Goal: Information Seeking & Learning: Find contact information

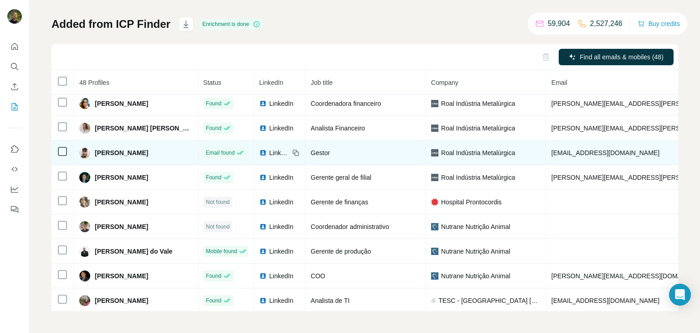
scroll to position [0, 1]
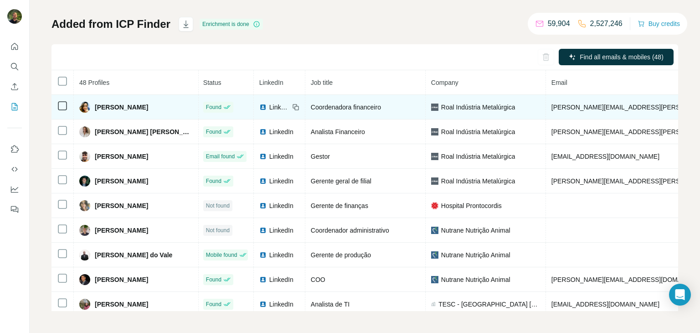
click at [138, 110] on span "[PERSON_NAME]" at bounding box center [121, 107] width 53 height 9
copy span "[PERSON_NAME]"
click at [551, 105] on span "[PERSON_NAME][EMAIL_ADDRESS][DOMAIN_NAME]" at bounding box center [657, 106] width 213 height 7
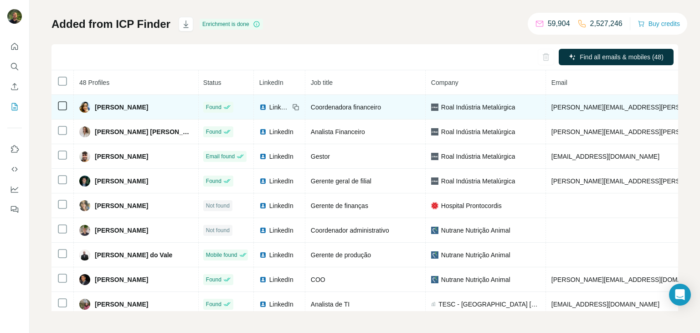
click at [551, 105] on span "[PERSON_NAME][EMAIL_ADDRESS][DOMAIN_NAME]" at bounding box center [657, 106] width 213 height 7
copy span "[PERSON_NAME][EMAIL_ADDRESS][DOMAIN_NAME]"
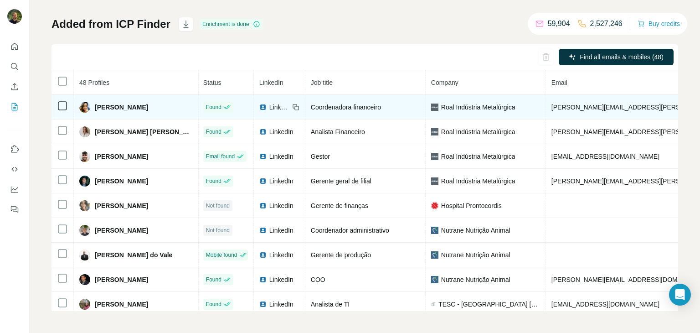
copy span "[PHONE_NUMBER]"
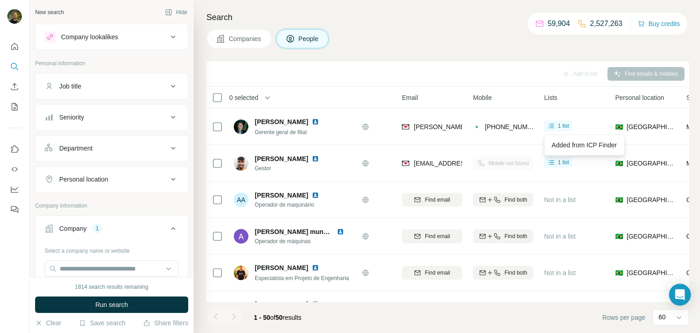
click at [253, 44] on button "Companies" at bounding box center [238, 38] width 65 height 19
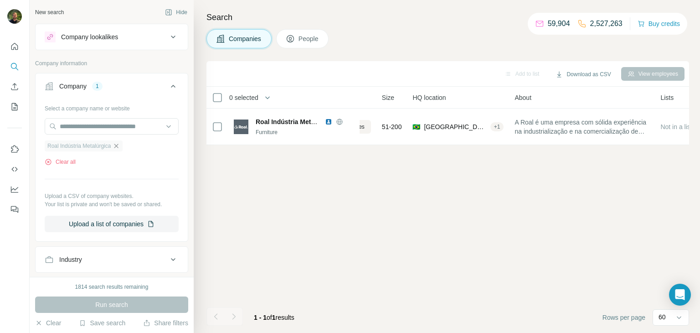
click at [120, 145] on icon "button" at bounding box center [116, 145] width 7 height 7
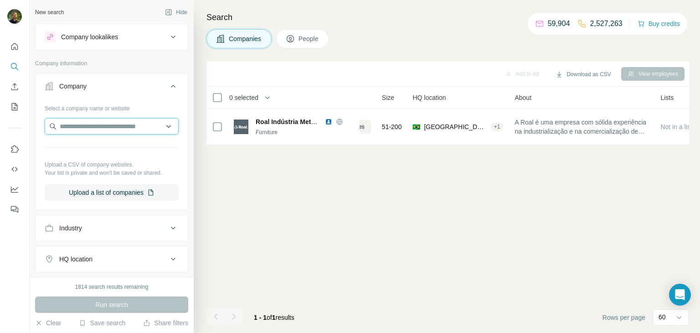
click at [107, 130] on input "text" at bounding box center [112, 126] width 134 height 16
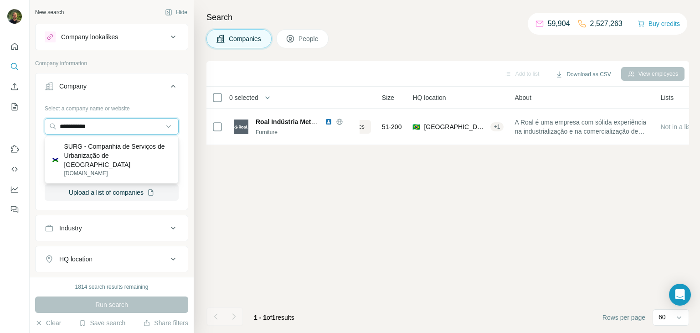
type input "**********"
click at [92, 148] on p "SURG - Companhia de Serviços de Urbanização de [GEOGRAPHIC_DATA]" at bounding box center [117, 155] width 107 height 27
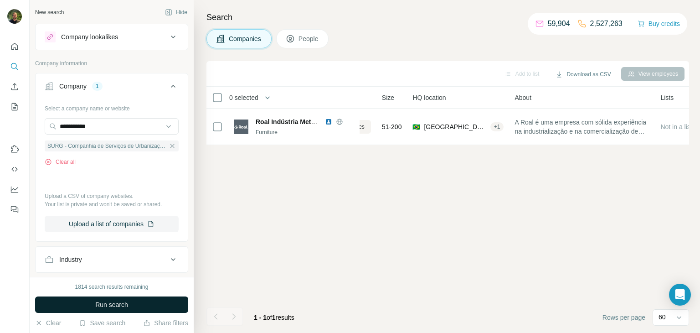
click at [119, 303] on span "Run search" at bounding box center [111, 304] width 33 height 9
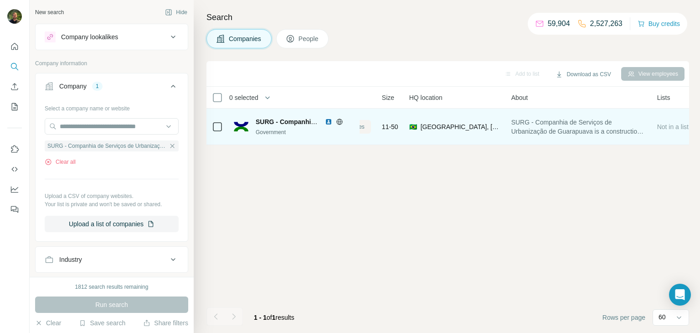
click at [362, 128] on span "View 21 employees" at bounding box center [340, 127] width 47 height 8
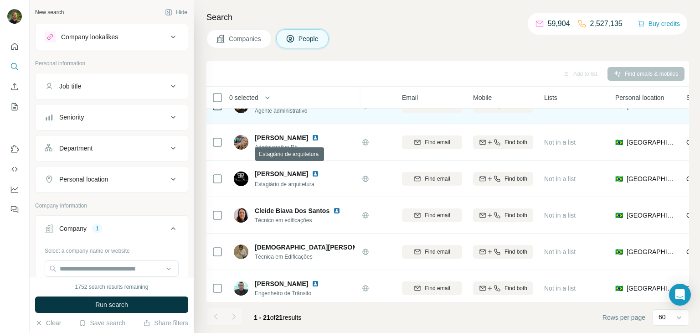
scroll to position [0, 65]
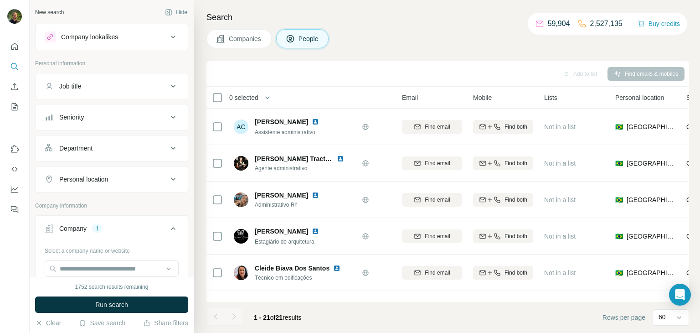
click at [229, 33] on button "Companies" at bounding box center [238, 38] width 65 height 19
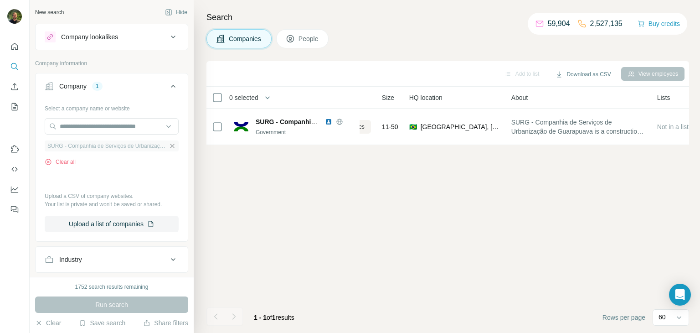
click at [171, 145] on icon "button" at bounding box center [172, 146] width 4 height 4
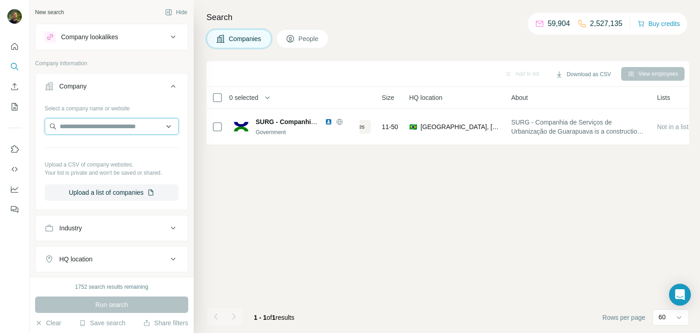
click at [123, 127] on input "text" at bounding box center [112, 126] width 134 height 16
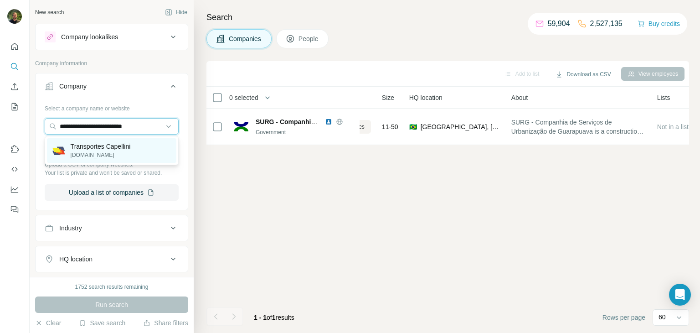
type input "**********"
click at [82, 145] on p "Transportes Capellini" at bounding box center [101, 146] width 60 height 9
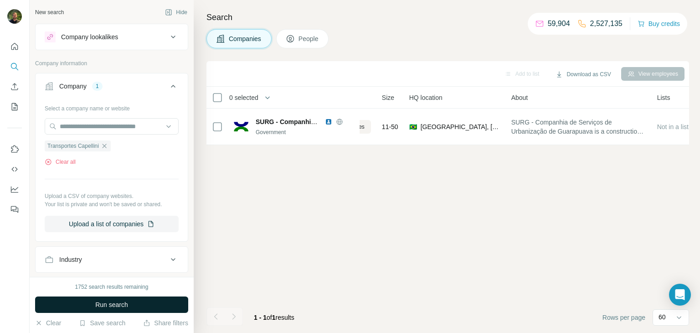
click at [114, 308] on span "Run search" at bounding box center [111, 304] width 33 height 9
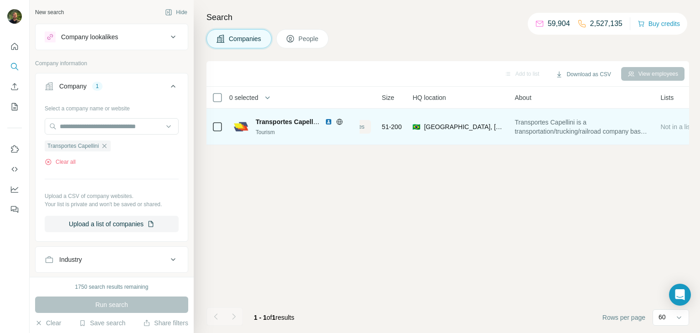
click at [364, 126] on span "View 40 employees" at bounding box center [340, 127] width 47 height 8
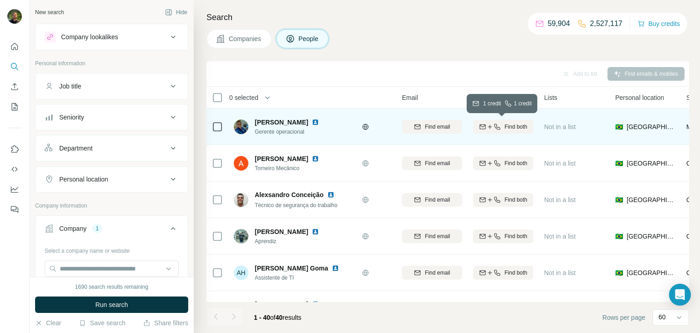
click at [495, 128] on icon "button" at bounding box center [497, 126] width 6 height 6
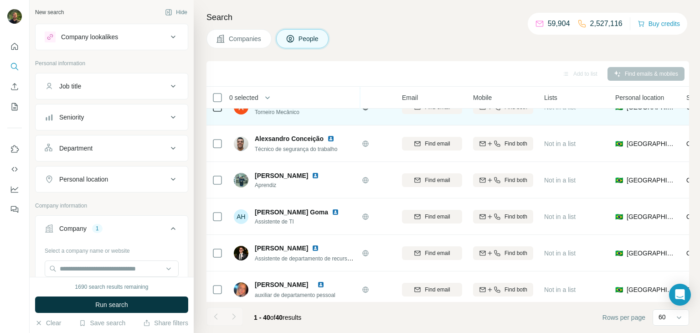
scroll to position [58, 67]
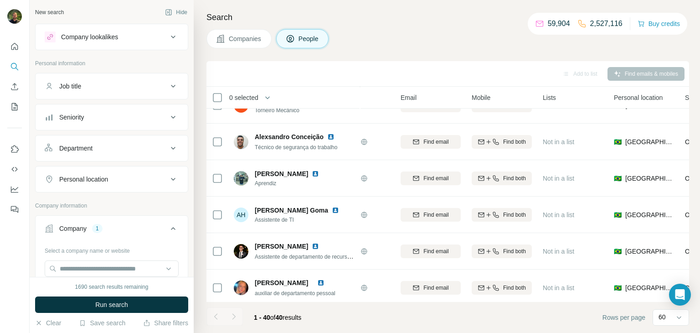
click at [233, 33] on button "Companies" at bounding box center [238, 38] width 65 height 19
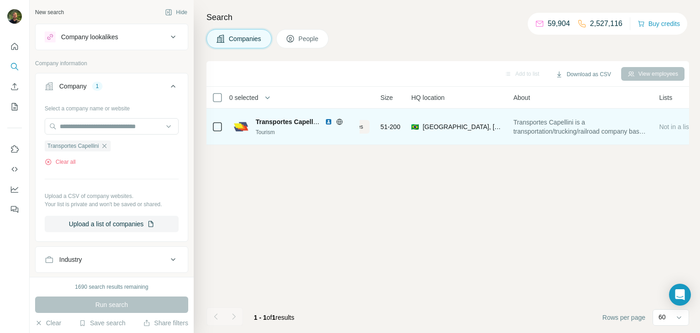
scroll to position [0, 67]
click at [108, 144] on icon "button" at bounding box center [104, 145] width 7 height 7
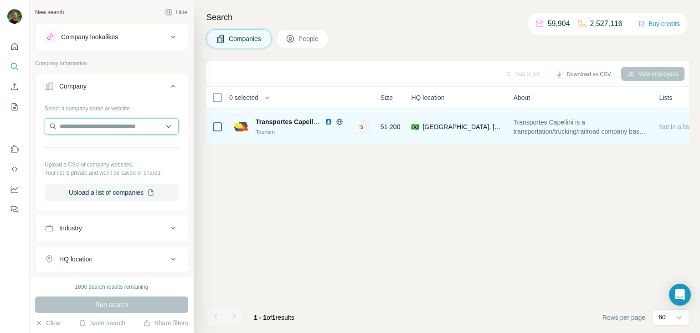
click at [100, 128] on input "text" at bounding box center [112, 126] width 134 height 16
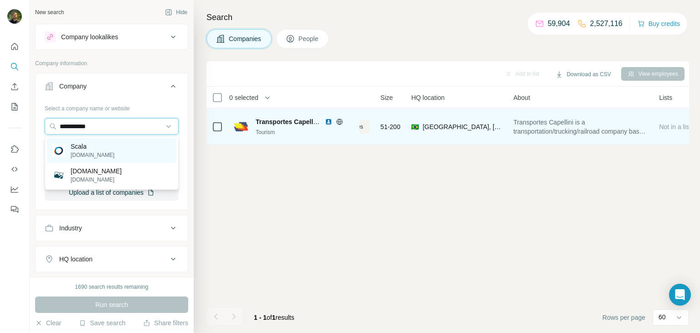
type input "**********"
click at [94, 154] on p "[DOMAIN_NAME]" at bounding box center [93, 155] width 44 height 8
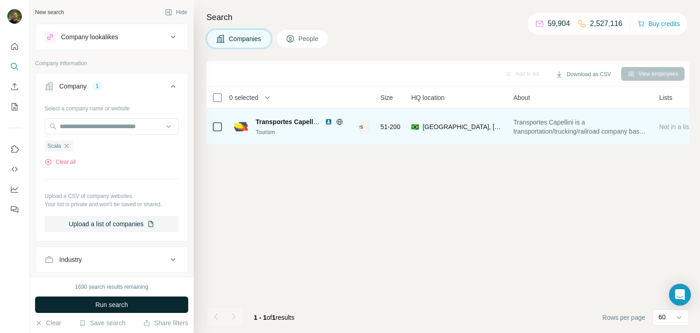
click at [120, 303] on span "Run search" at bounding box center [111, 304] width 33 height 9
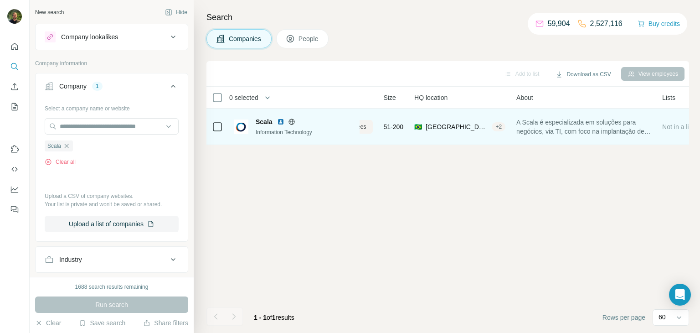
click at [355, 121] on td "Scala Information Technology" at bounding box center [293, 126] width 131 height 36
click at [363, 128] on span "View 148 employees" at bounding box center [341, 127] width 51 height 8
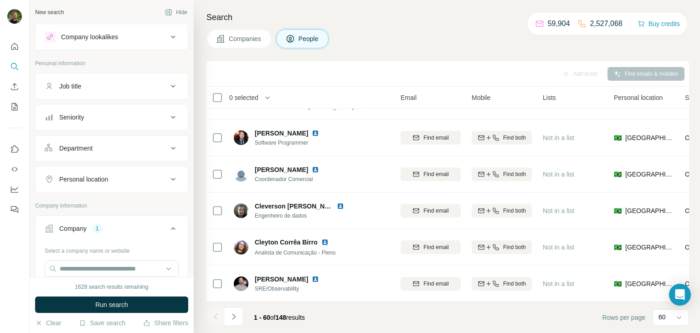
scroll to position [0, 67]
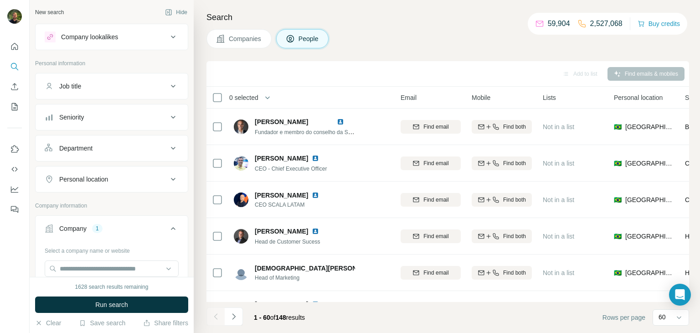
click at [174, 84] on icon at bounding box center [173, 86] width 11 height 11
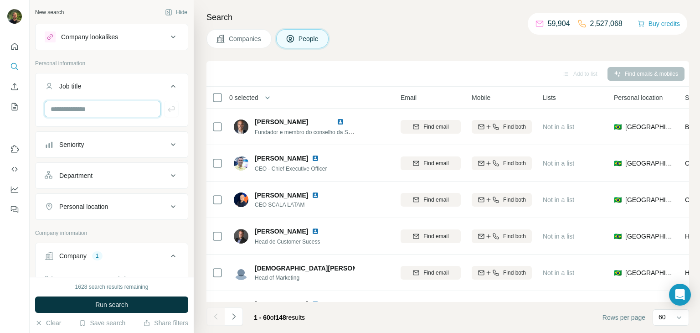
click at [103, 108] on input "text" at bounding box center [103, 109] width 116 height 16
type input "*"
click at [169, 87] on icon at bounding box center [173, 86] width 11 height 11
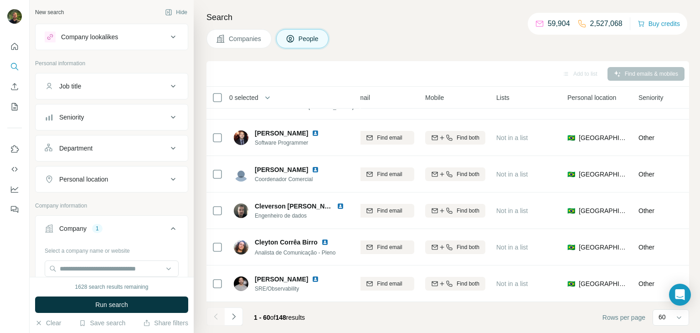
scroll to position [852, 113]
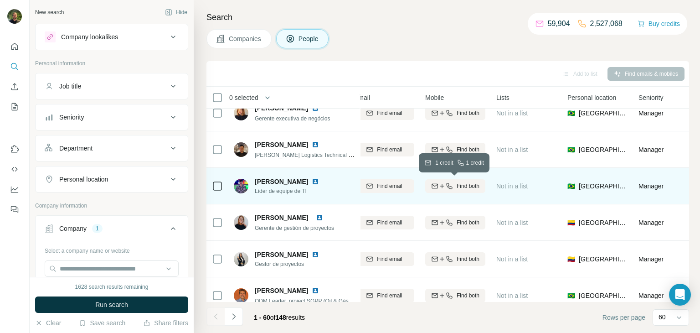
click at [434, 190] on button "Find both" at bounding box center [455, 186] width 60 height 14
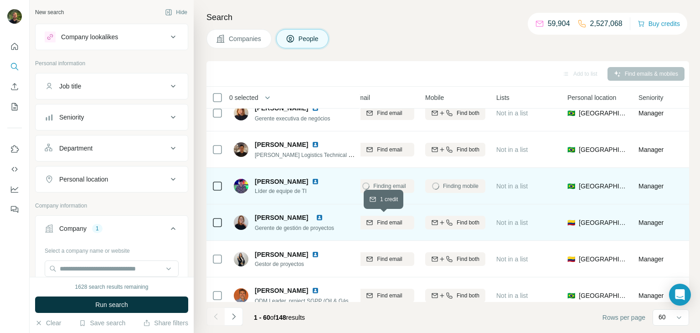
scroll to position [1994, 113]
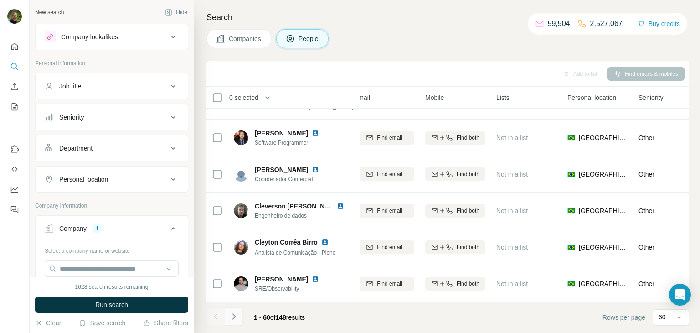
click at [236, 318] on icon "Navigate to next page" at bounding box center [233, 316] width 9 height 9
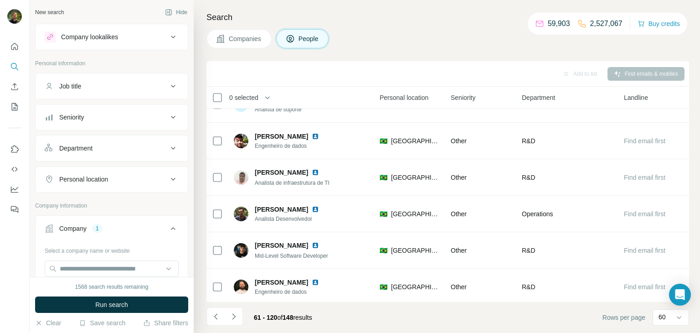
scroll to position [605, 301]
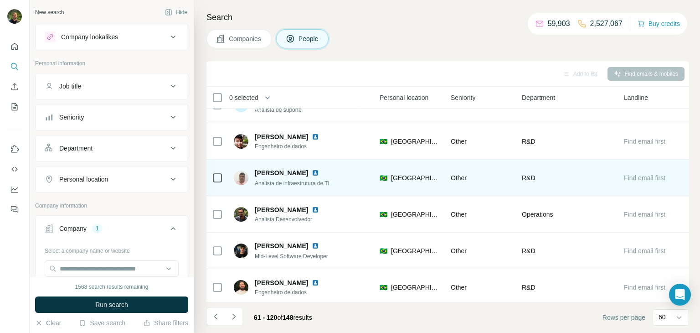
click at [332, 163] on td "[PERSON_NAME] Analista de infraestrutura de TI" at bounding box center [294, 177] width 132 height 36
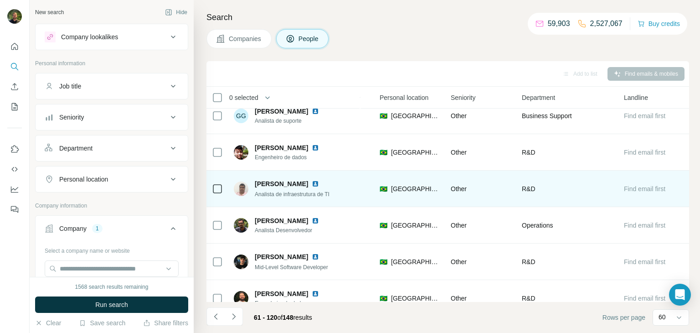
scroll to position [592, 301]
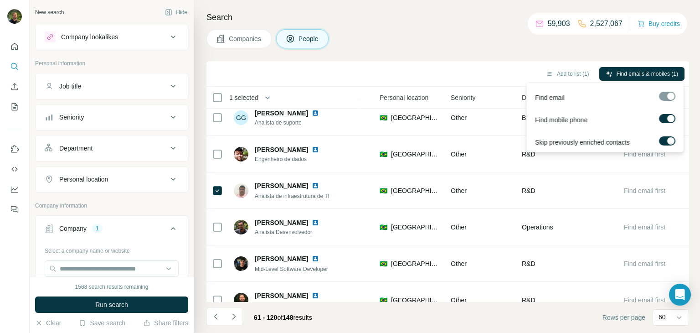
click at [618, 76] on span "Find emails & mobiles (1)" at bounding box center [647, 74] width 62 height 8
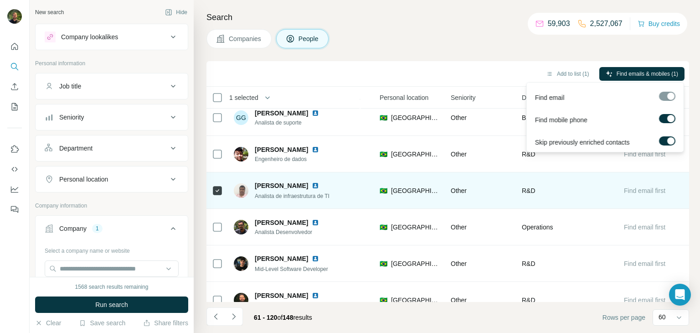
click at [369, 190] on td "1 list" at bounding box center [338, 190] width 71 height 36
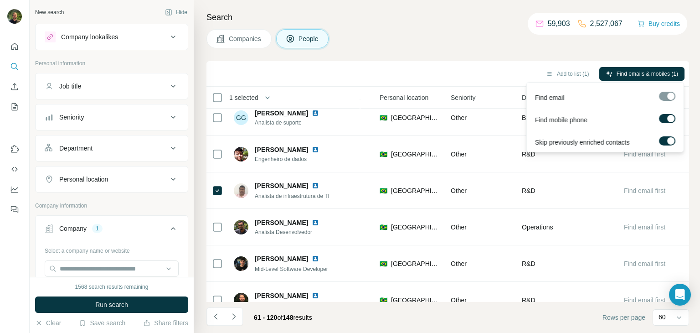
click at [667, 97] on div at bounding box center [666, 96] width 16 height 9
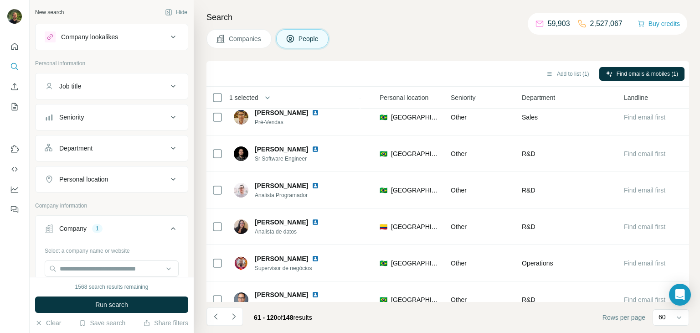
scroll to position [807, 301]
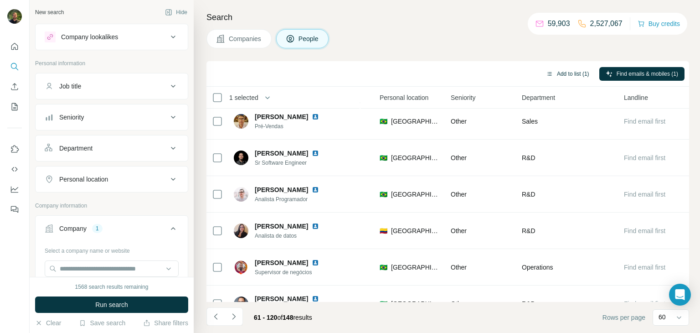
click at [565, 73] on button "Add to list (1)" at bounding box center [567, 74] width 56 height 14
click at [549, 77] on body "New search Hide Company lookalikes Personal information Job title Seniority Dep…" at bounding box center [350, 200] width 700 height 401
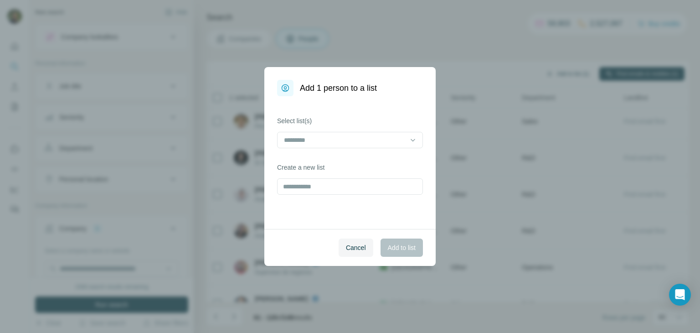
click at [549, 77] on div "Add 1 person to a list Select list(s) Create a new list Cancel Add to list" at bounding box center [350, 166] width 700 height 333
click at [348, 250] on span "Cancel" at bounding box center [356, 247] width 20 height 9
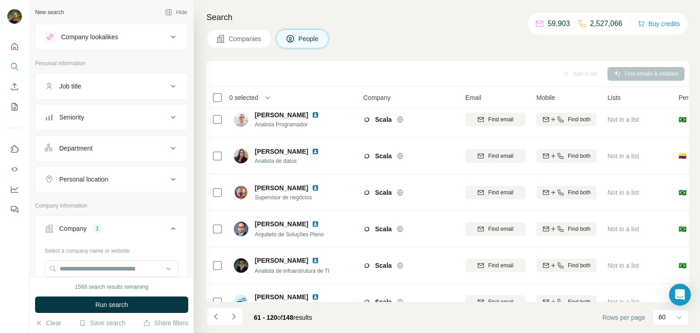
scroll to position [914, 2]
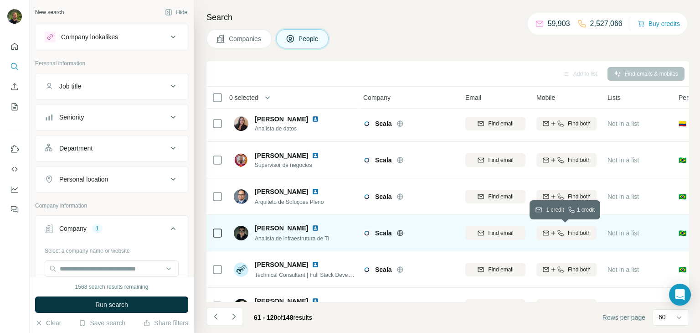
click at [544, 229] on icon "button" at bounding box center [545, 232] width 7 height 7
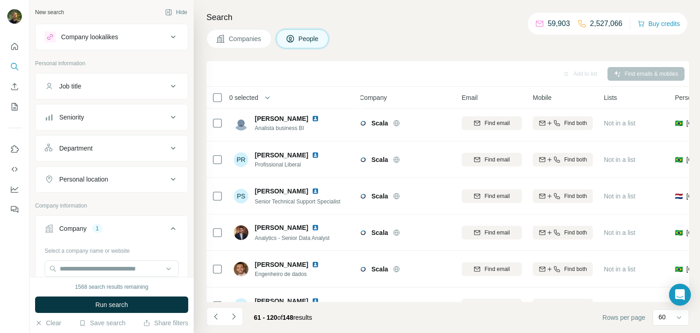
scroll to position [1994, 5]
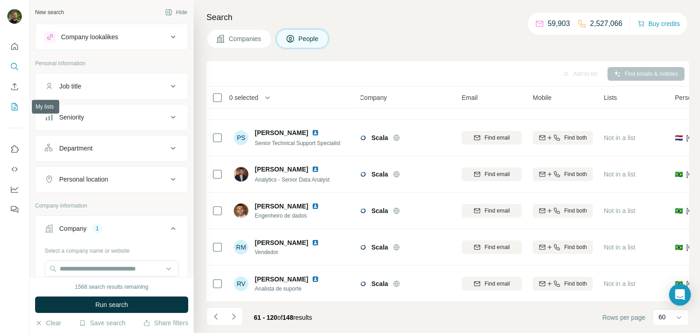
click at [16, 105] on icon "My lists" at bounding box center [15, 106] width 5 height 6
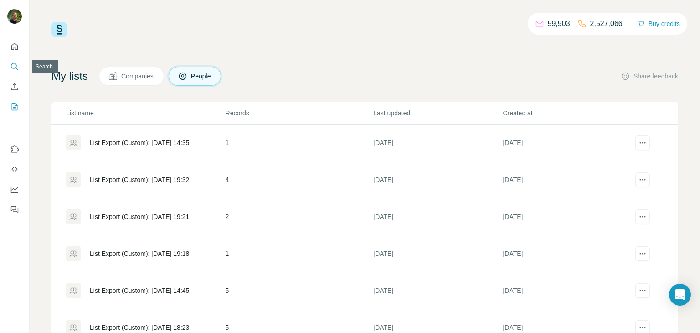
click at [11, 62] on icon "Search" at bounding box center [14, 66] width 9 height 9
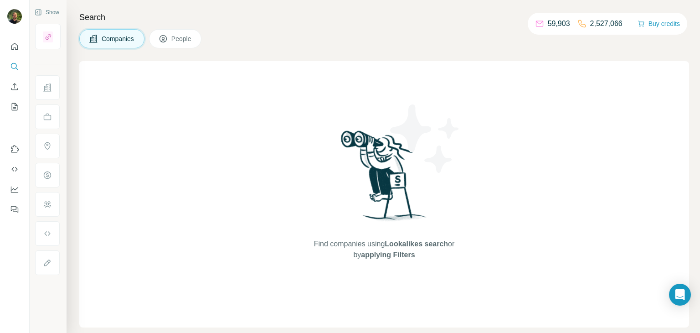
click at [197, 39] on button "People" at bounding box center [175, 38] width 53 height 19
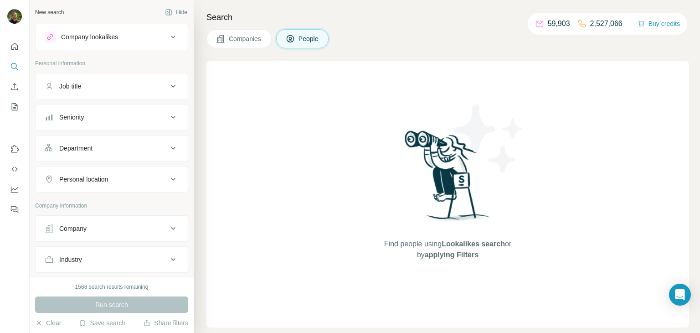
click at [215, 39] on button "Companies" at bounding box center [238, 38] width 65 height 19
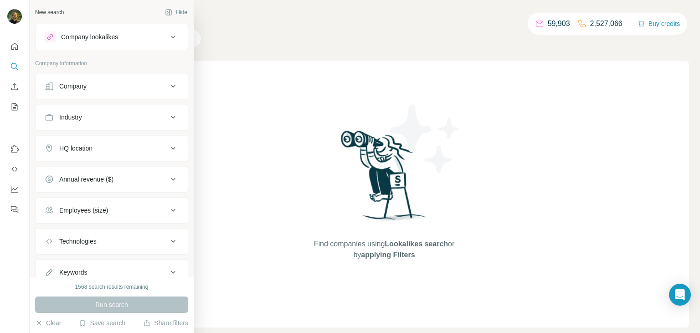
click at [83, 88] on div "Company" at bounding box center [72, 86] width 27 height 9
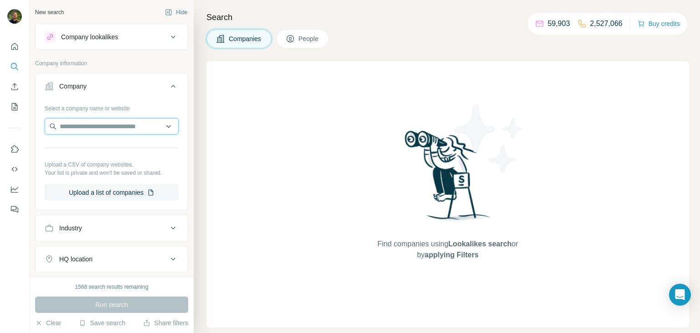
click at [95, 125] on input "text" at bounding box center [112, 126] width 134 height 16
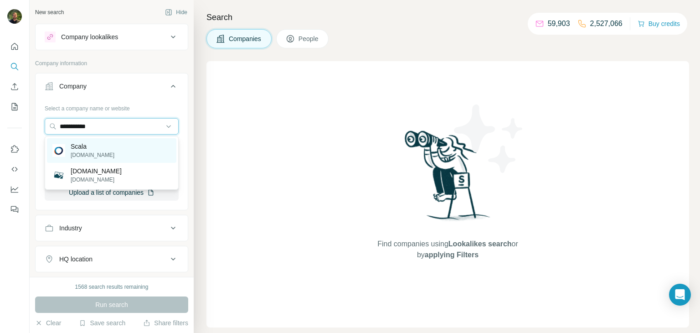
type input "**********"
click at [77, 151] on p "[DOMAIN_NAME]" at bounding box center [93, 155] width 44 height 8
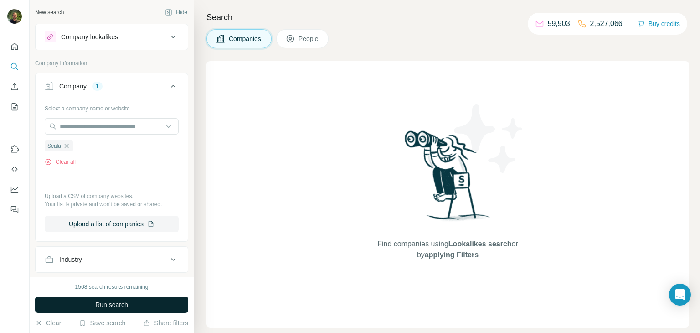
click at [125, 301] on span "Run search" at bounding box center [111, 304] width 33 height 9
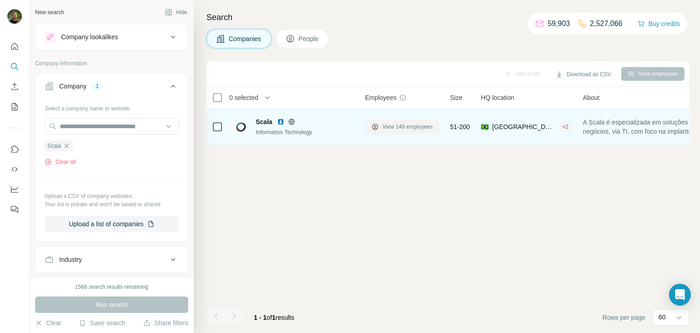
click at [377, 125] on icon at bounding box center [375, 126] width 6 height 6
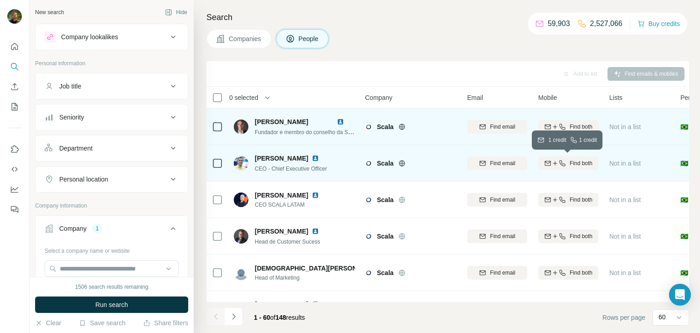
click at [551, 162] on icon "button" at bounding box center [554, 162] width 7 height 7
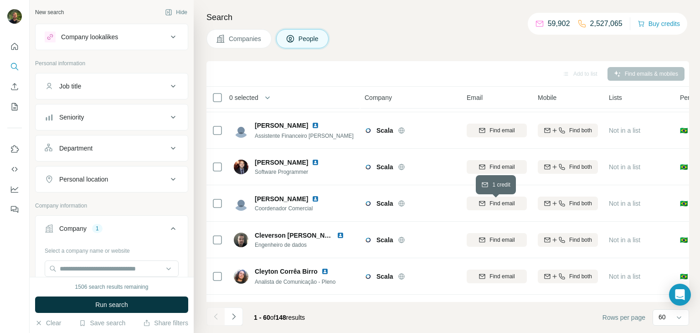
scroll to position [1994, 0]
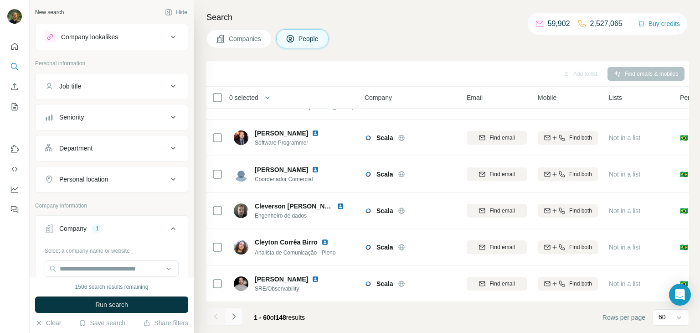
click at [234, 318] on icon "Navigate to next page" at bounding box center [233, 316] width 9 height 9
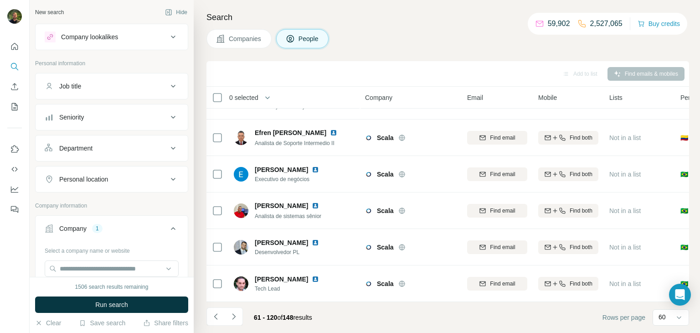
scroll to position [1994, 0]
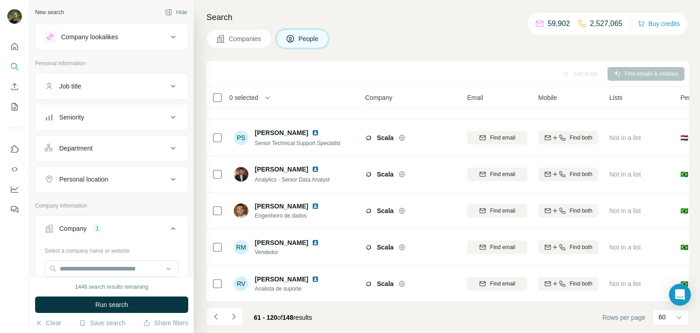
click at [413, 74] on div "Add to list Find emails & mobiles" at bounding box center [447, 74] width 473 height 16
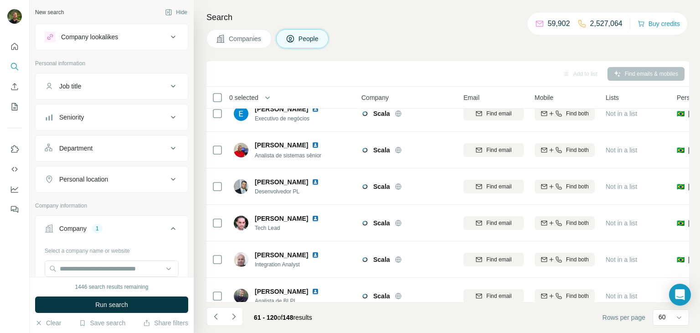
scroll to position [235, 4]
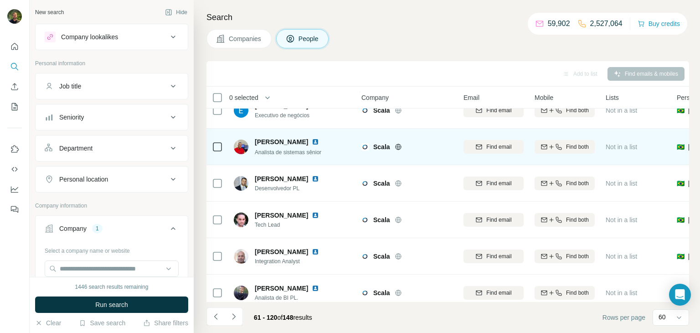
click at [312, 141] on img at bounding box center [315, 141] width 7 height 7
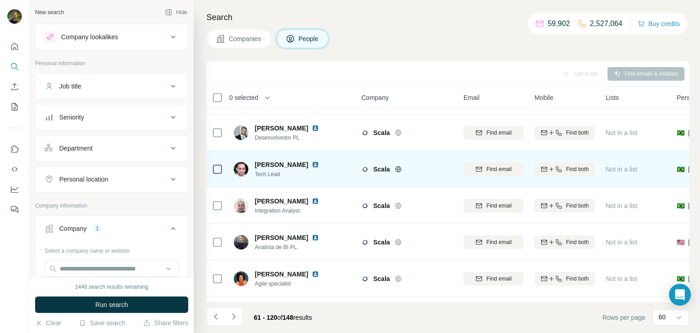
scroll to position [286, 4]
click at [319, 163] on img at bounding box center [315, 163] width 7 height 7
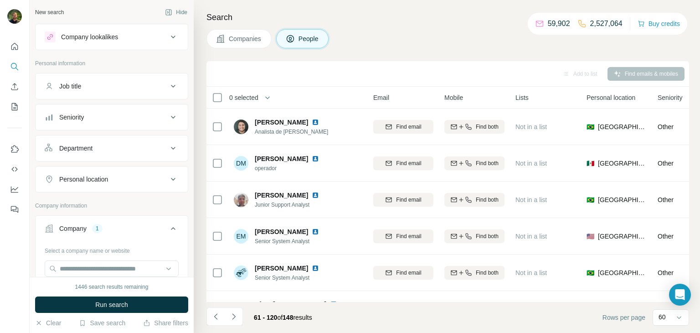
scroll to position [0, 118]
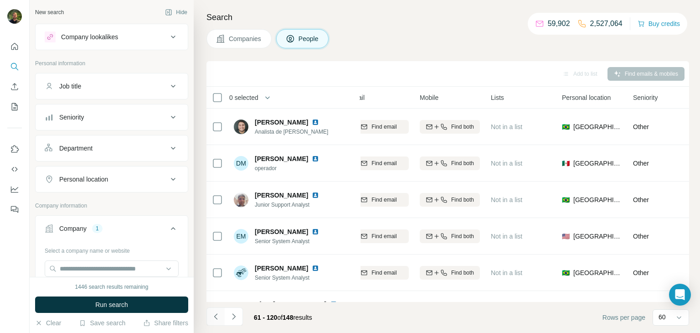
click at [217, 312] on icon "Navigate to previous page" at bounding box center [215, 316] width 9 height 9
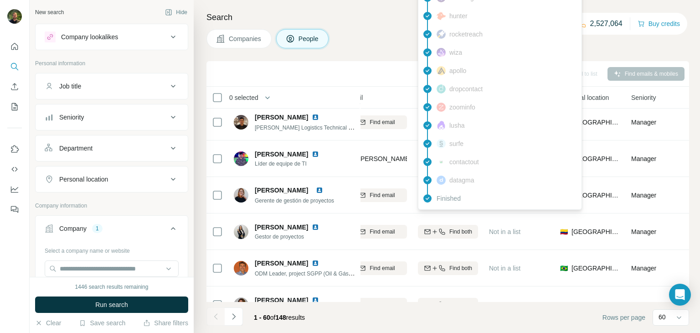
scroll to position [893, 120]
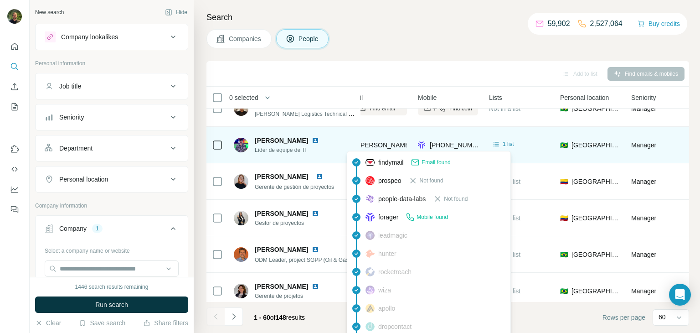
click at [367, 145] on span "[PERSON_NAME][EMAIL_ADDRESS][DOMAIN_NAME]" at bounding box center [439, 144] width 160 height 7
copy span "[PERSON_NAME][EMAIL_ADDRESS][DOMAIN_NAME]"
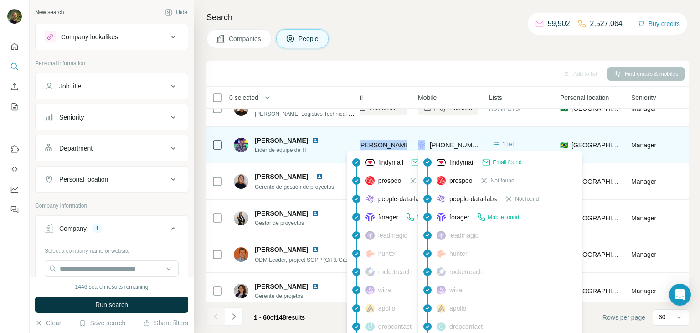
click at [447, 145] on span "[PHONE_NUMBER]" at bounding box center [458, 144] width 57 height 7
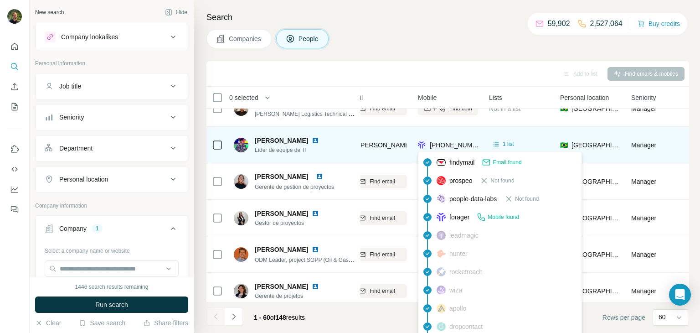
click at [447, 145] on span "[PHONE_NUMBER]" at bounding box center [458, 144] width 57 height 7
copy tr "[PHONE_NUMBER]"
